Goal: Information Seeking & Learning: Learn about a topic

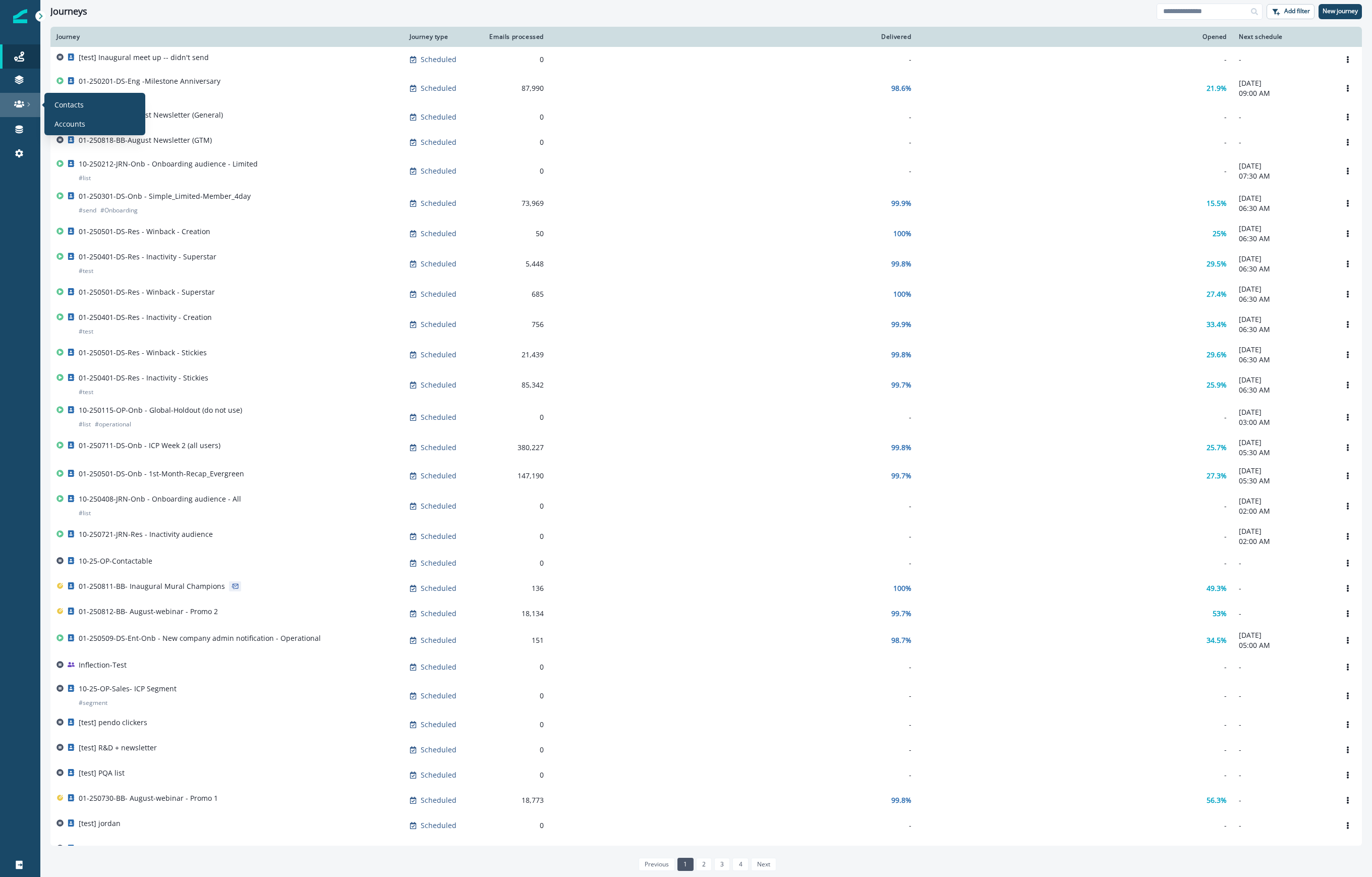
click at [18, 109] on link at bounding box center [20, 104] width 40 height 24
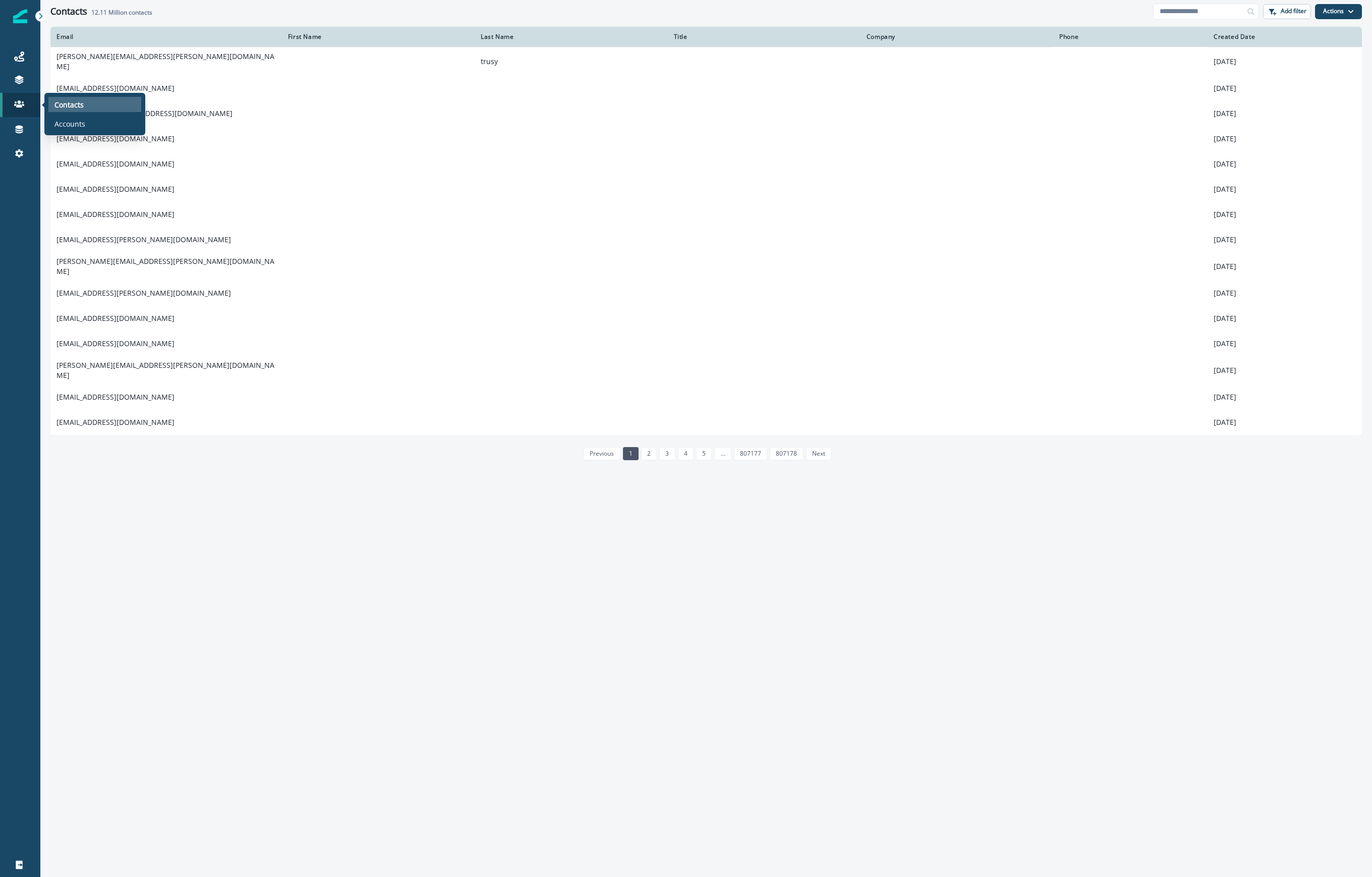
click at [52, 106] on div "Contacts" at bounding box center [95, 104] width 93 height 15
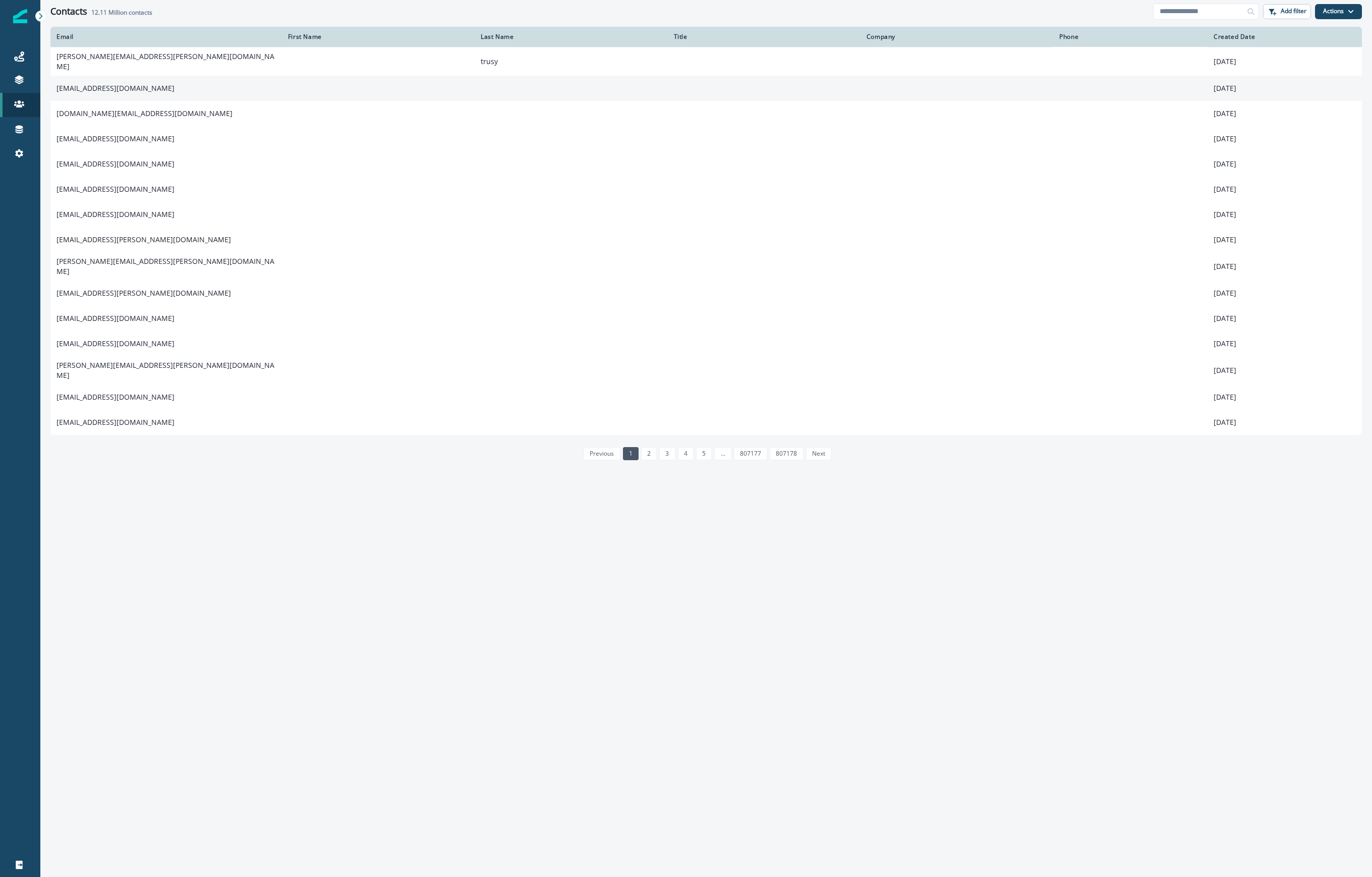
click at [95, 81] on td "aak59013@gmail.com" at bounding box center [166, 88] width 232 height 25
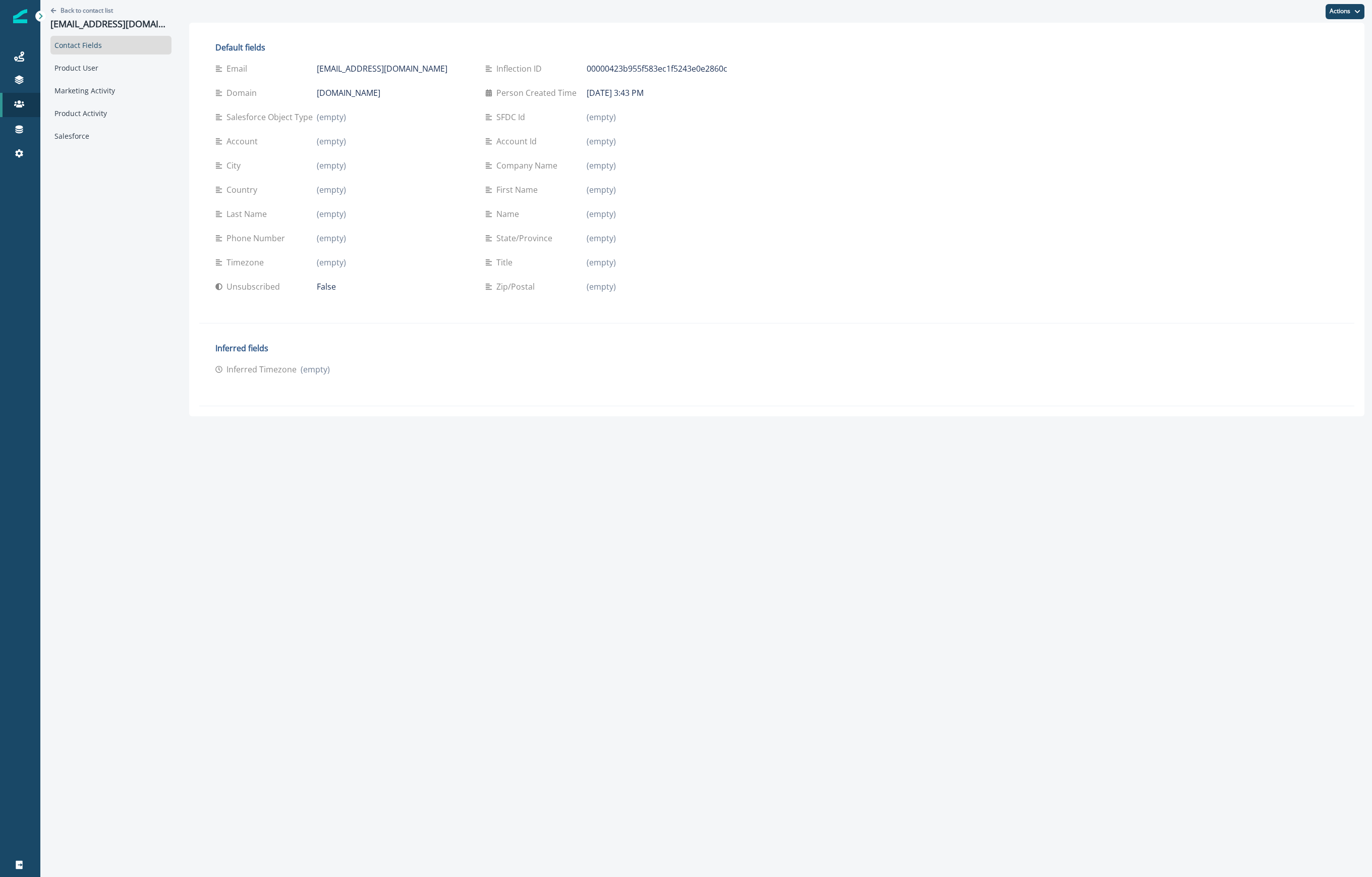
click at [88, 79] on div "Contact Fields Product User Marketing Activity Product Activity Salesforce" at bounding box center [111, 91] width 121 height 110
click at [91, 71] on div "Product User" at bounding box center [111, 68] width 121 height 19
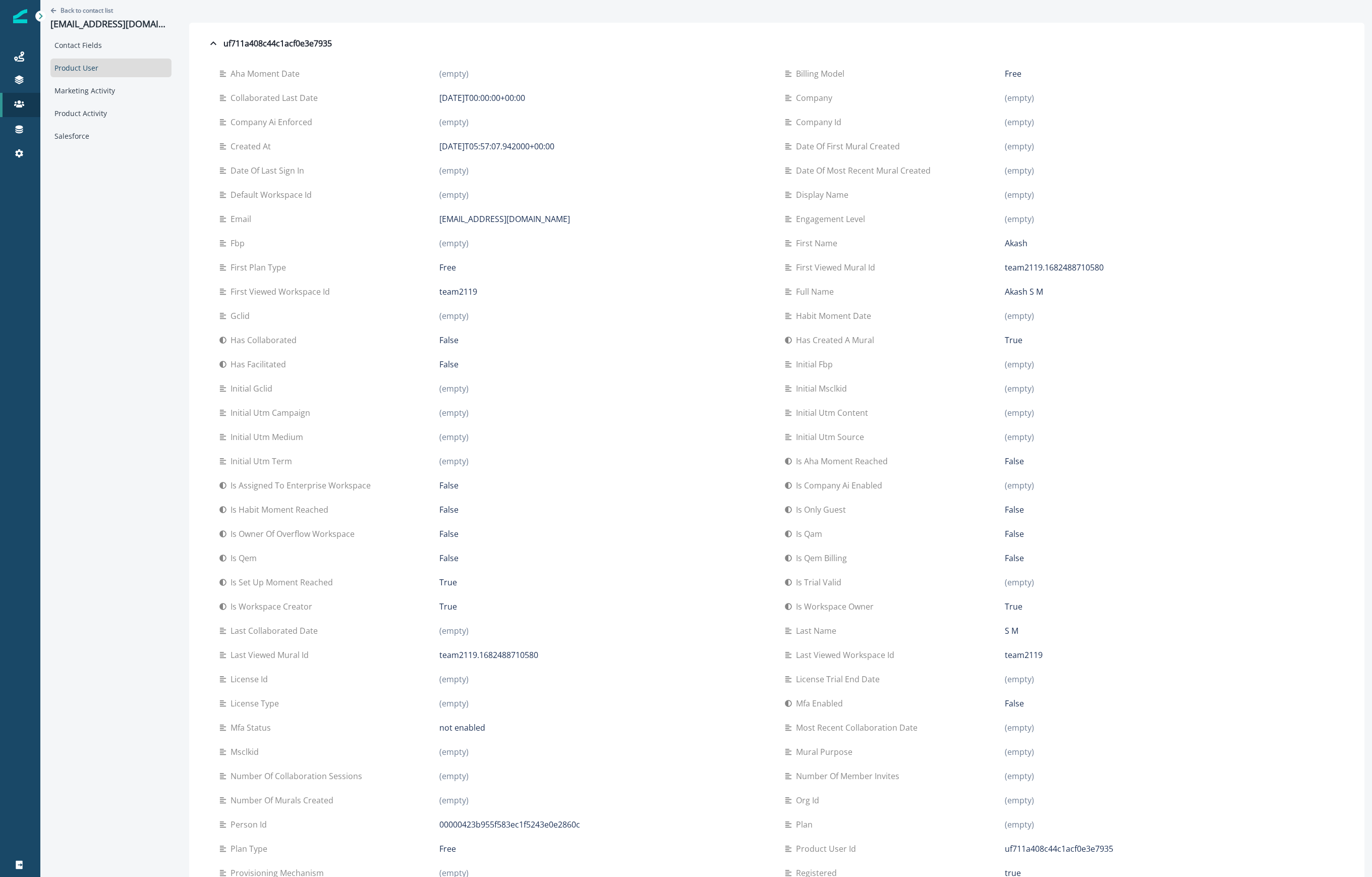
drag, startPoint x: 697, startPoint y: 42, endPoint x: 785, endPoint y: 0, distance: 97.5
click at [697, 42] on button "uf711a408c44c1acf0e3e7935" at bounding box center [777, 44] width 1155 height 20
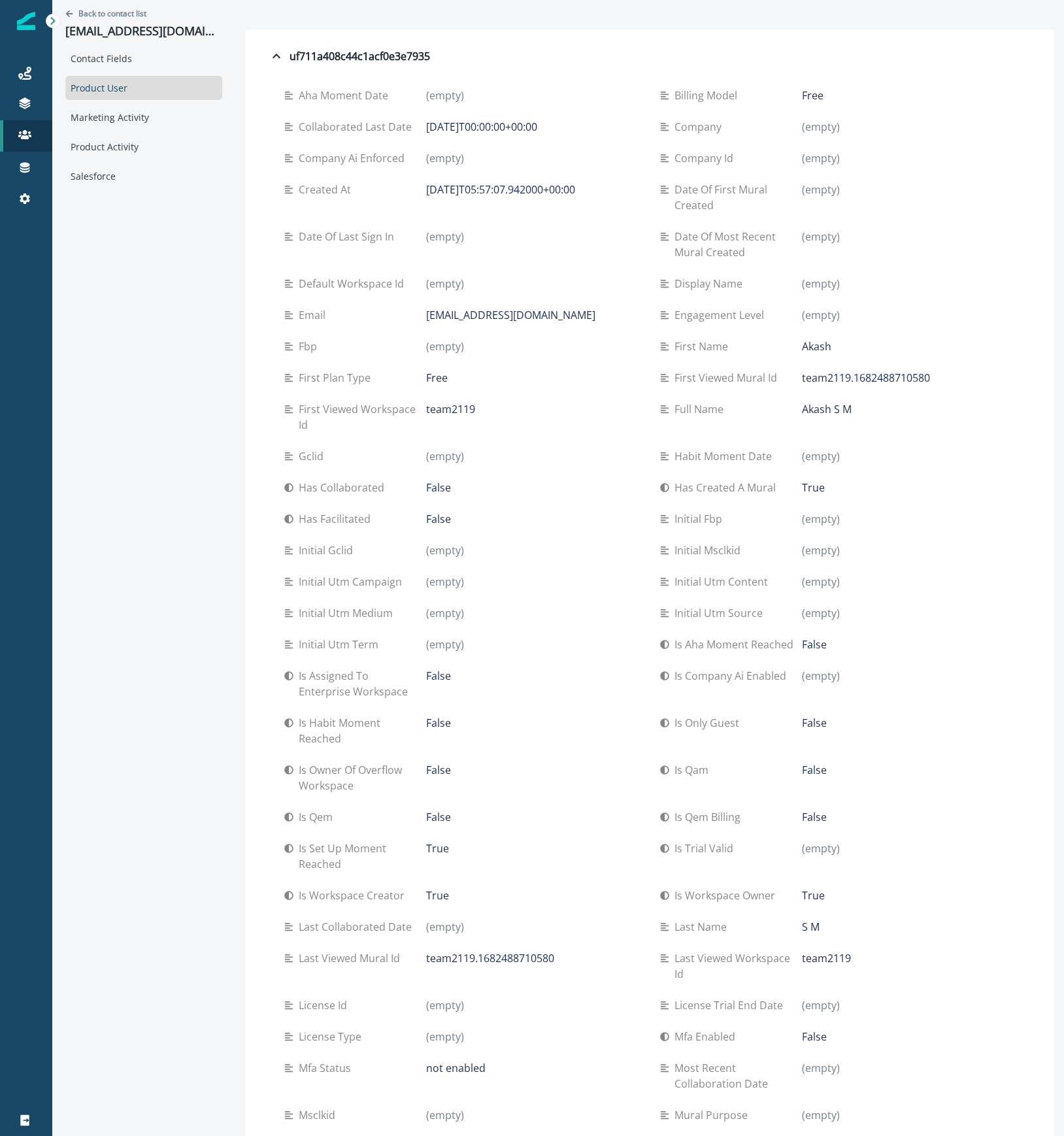
click at [17, 398] on div at bounding box center [26, 667] width 52 height 874
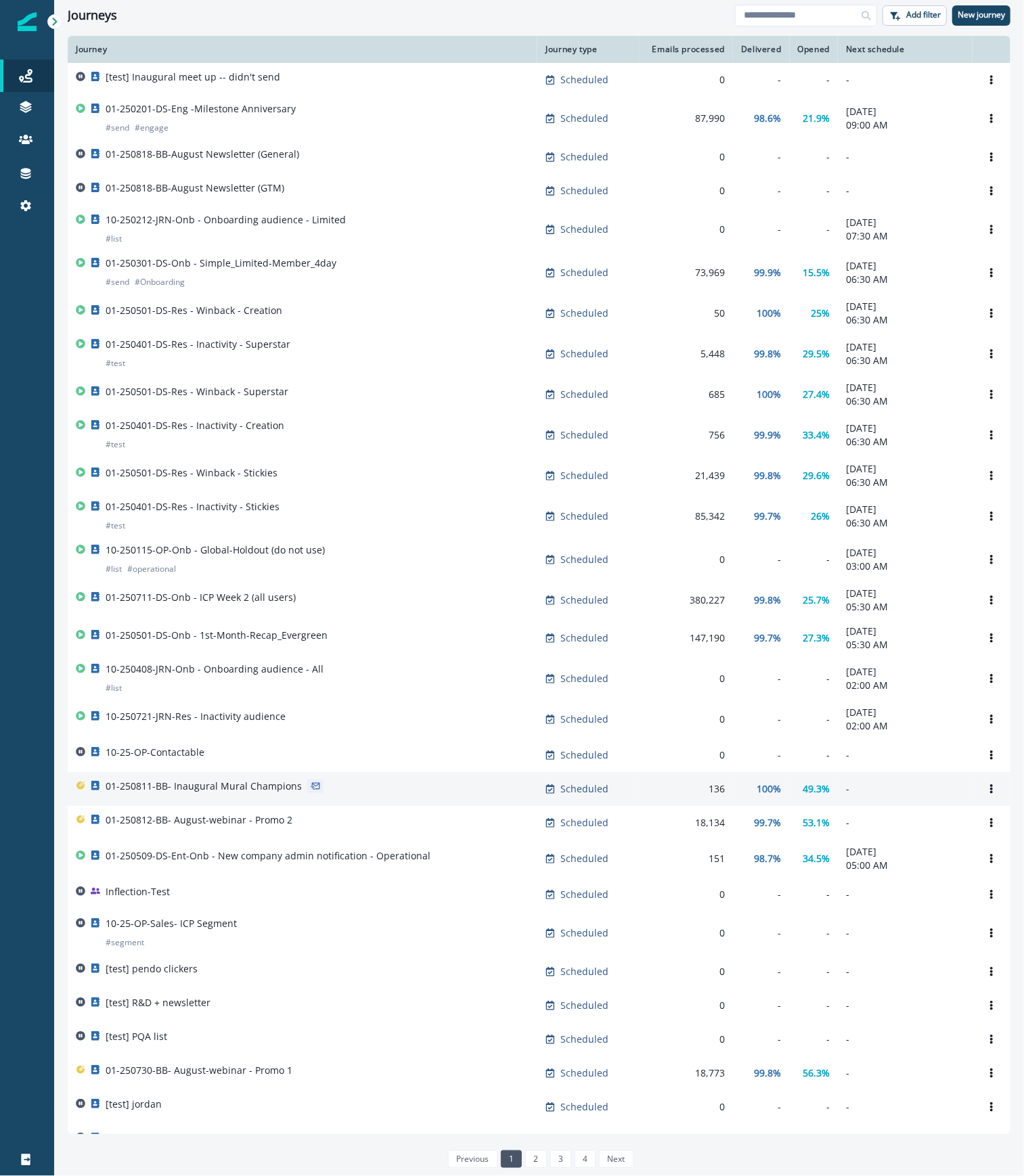
click at [328, 799] on div "01-250811-BB- Inaugural Mural Champions" at bounding box center [302, 789] width 454 height 19
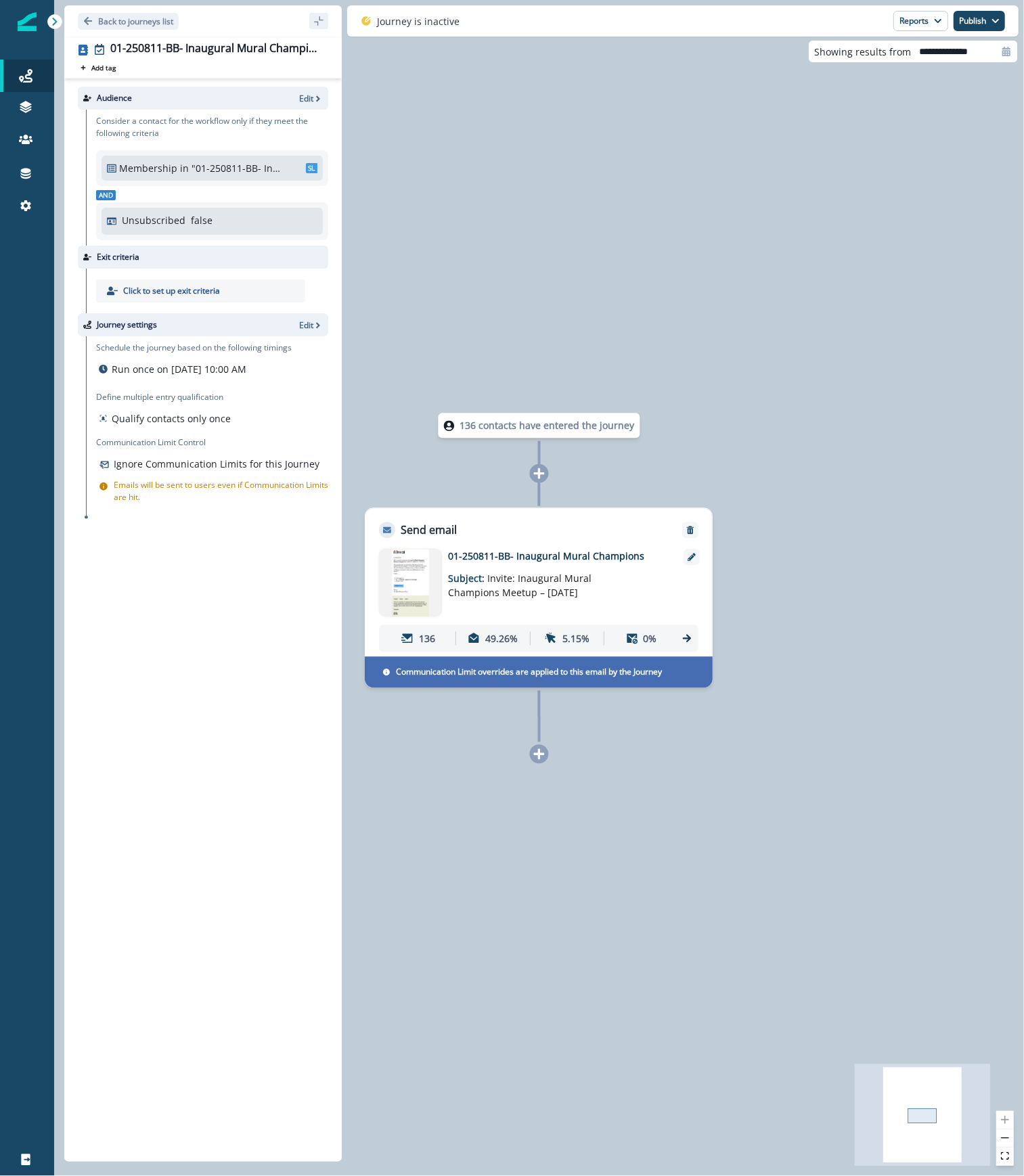
click at [690, 637] on icon at bounding box center [687, 638] width 8 height 8
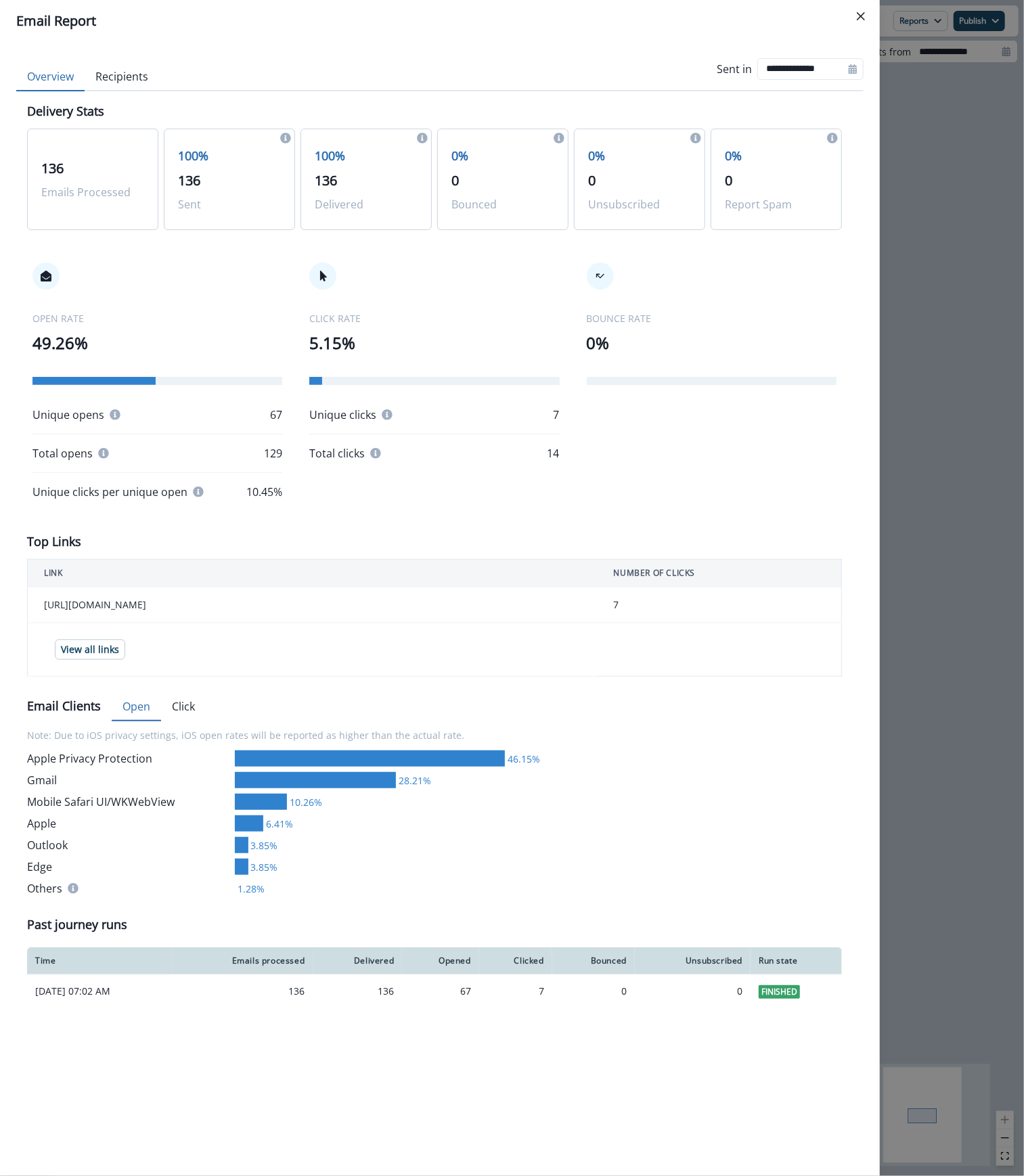
click at [948, 377] on div "**********" at bounding box center [512, 588] width 1024 height 1176
